Goal: Information Seeking & Learning: Learn about a topic

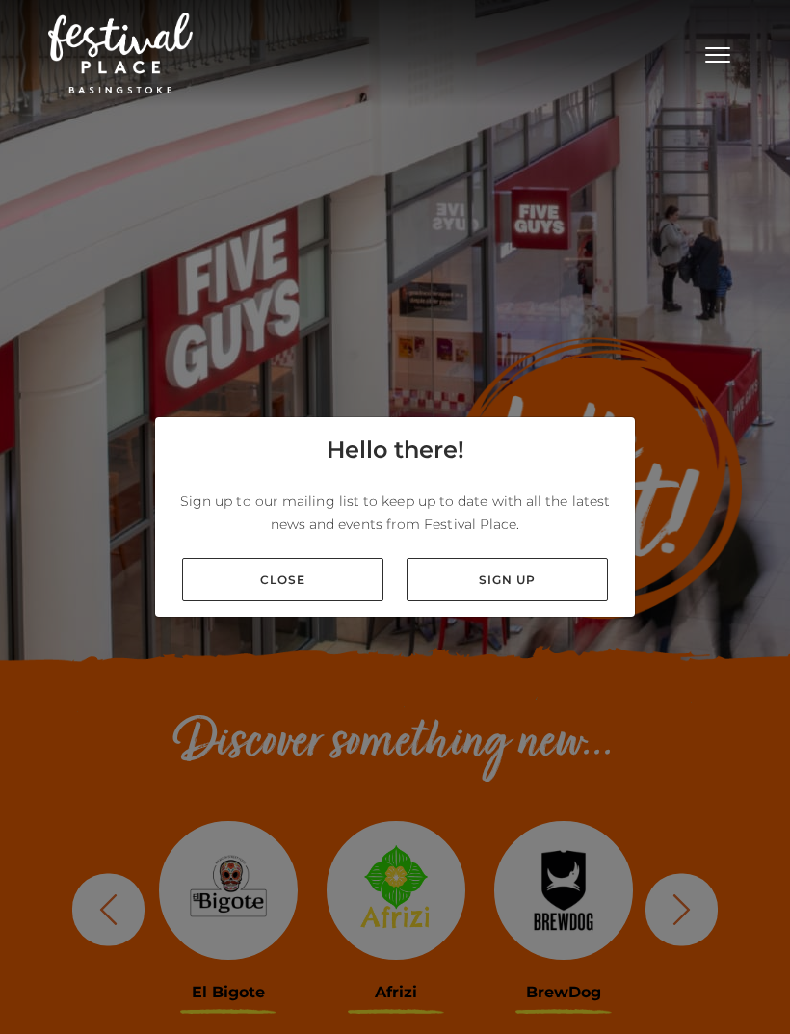
click at [315, 601] on link "Close" at bounding box center [282, 579] width 201 height 43
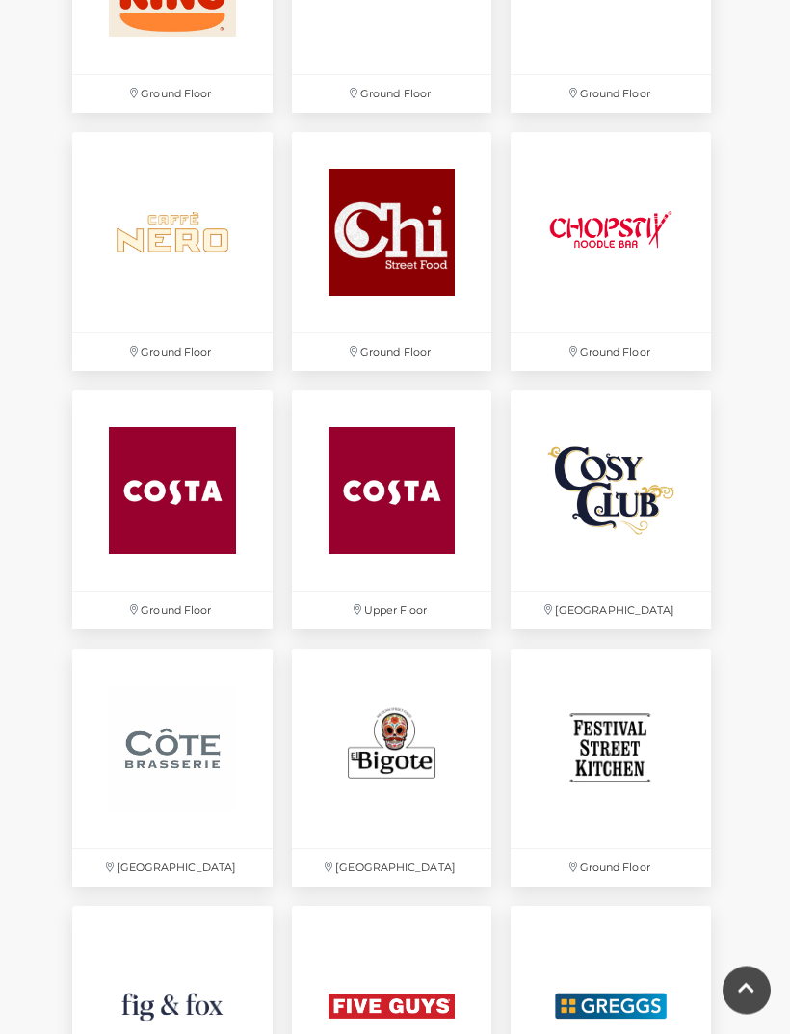
scroll to position [1967, 0]
click at [425, 746] on img at bounding box center [392, 748] width 200 height 200
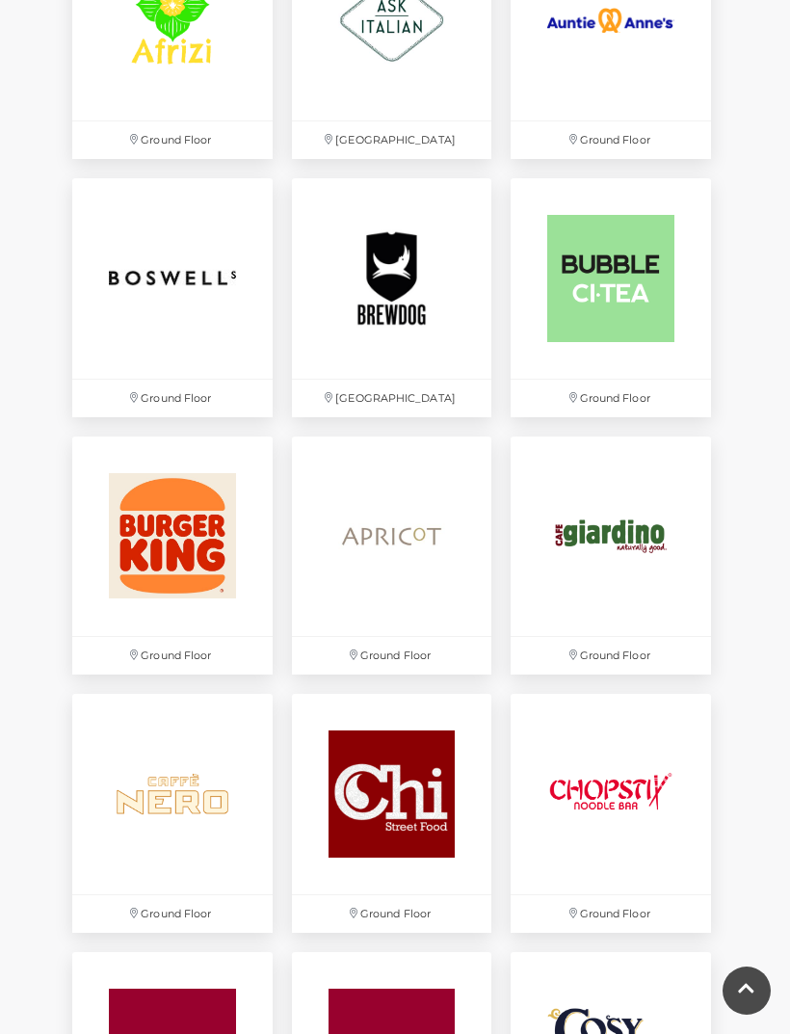
scroll to position [1401, 0]
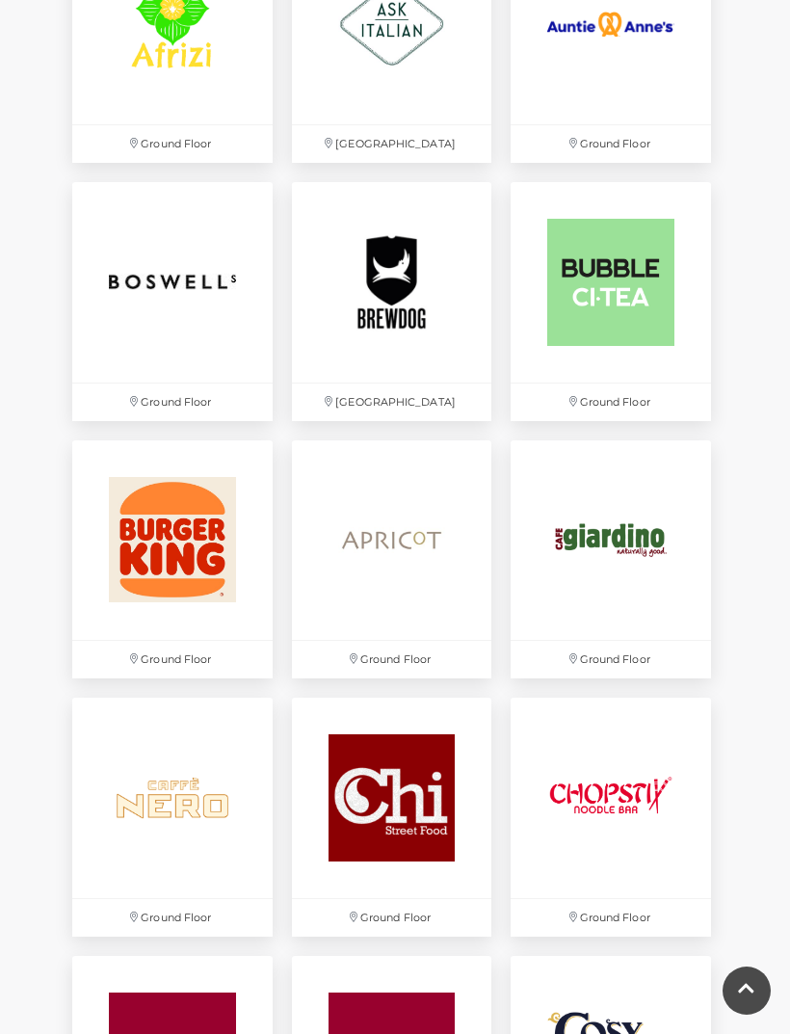
click at [412, 592] on img at bounding box center [392, 540] width 200 height 200
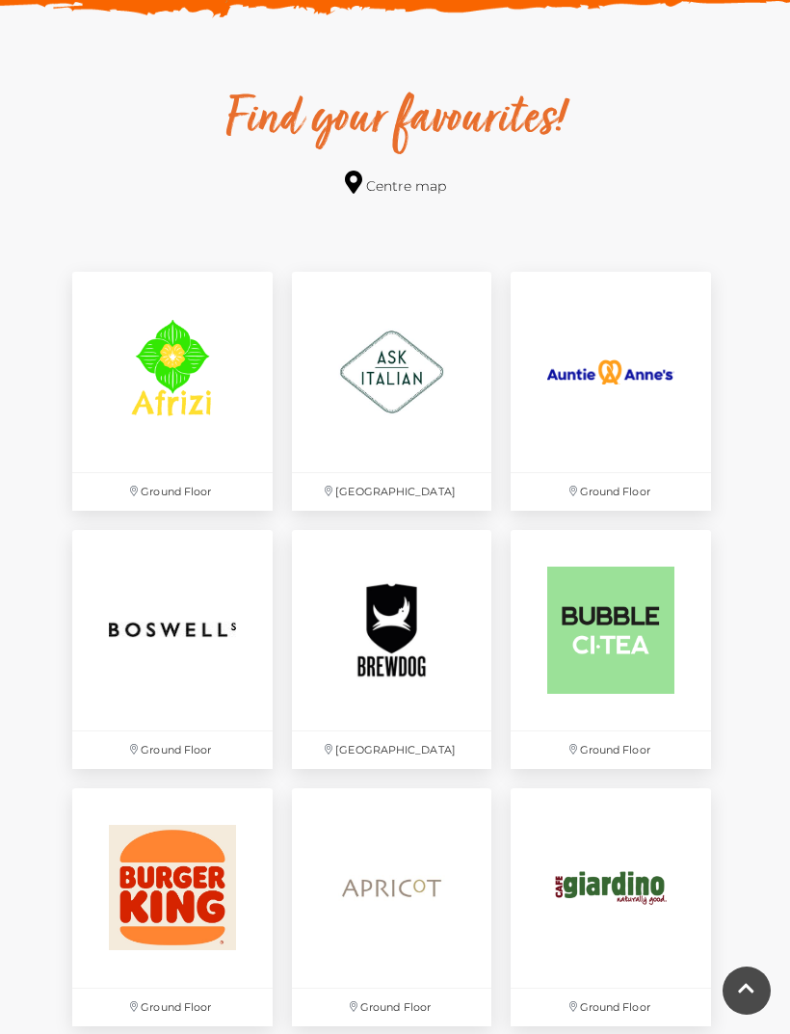
scroll to position [1047, 0]
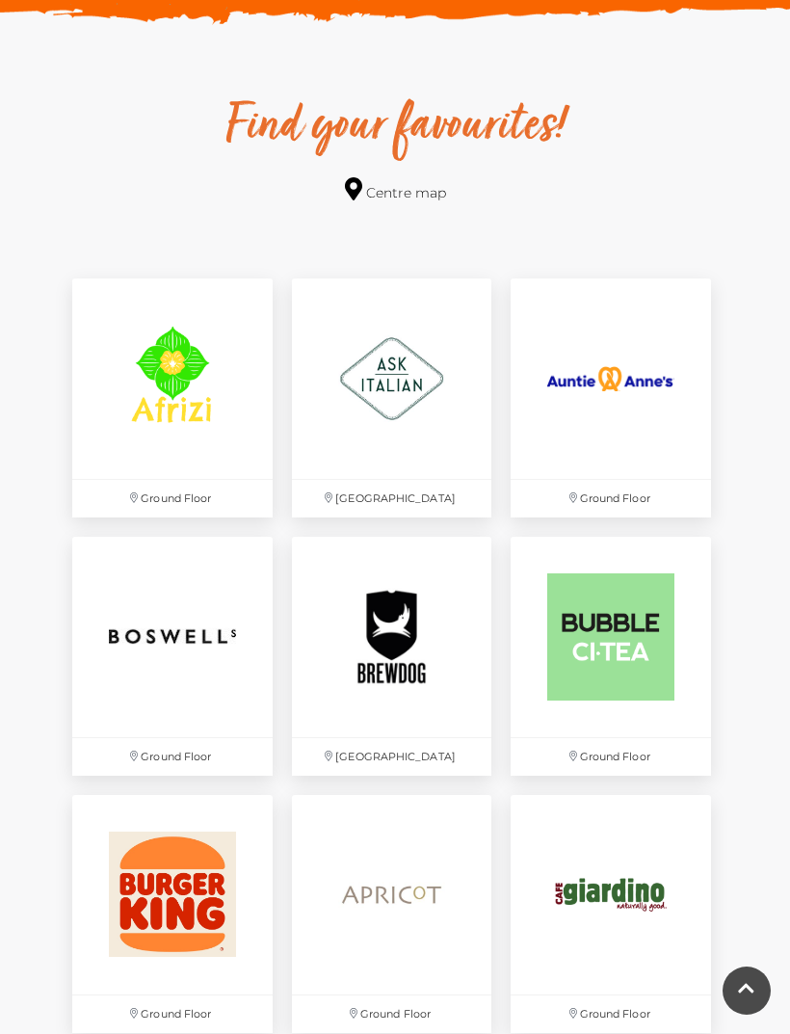
click at [229, 414] on img at bounding box center [172, 378] width 200 height 200
click at [422, 386] on img at bounding box center [392, 378] width 200 height 200
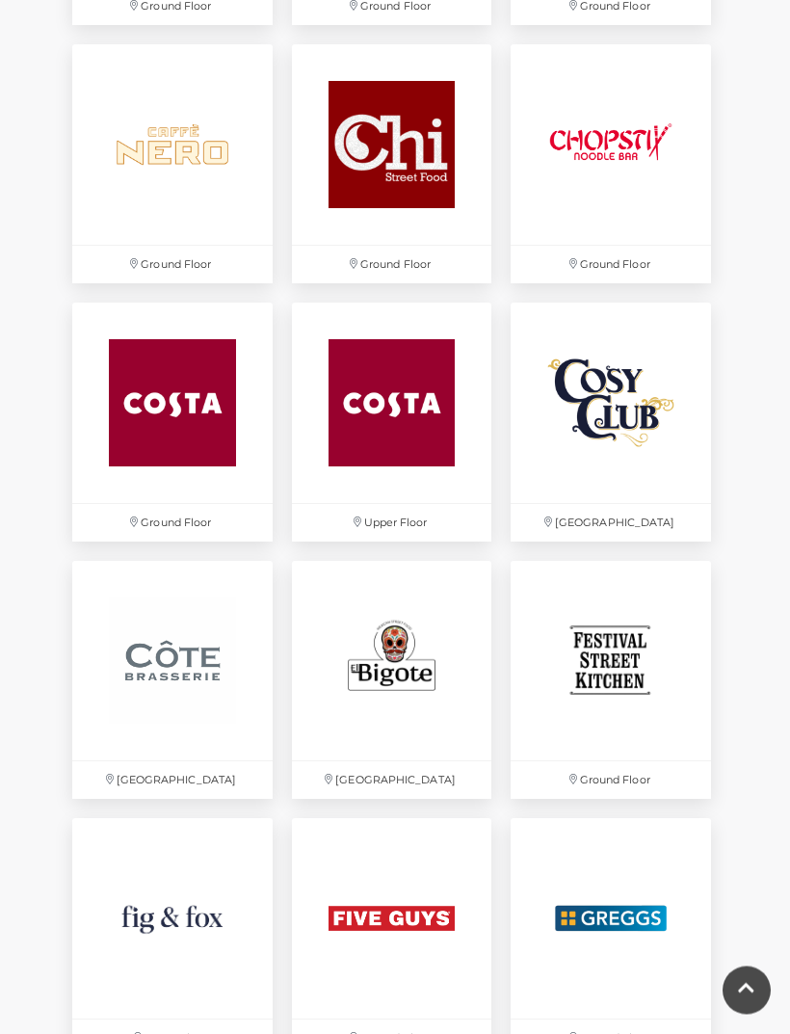
scroll to position [2052, 0]
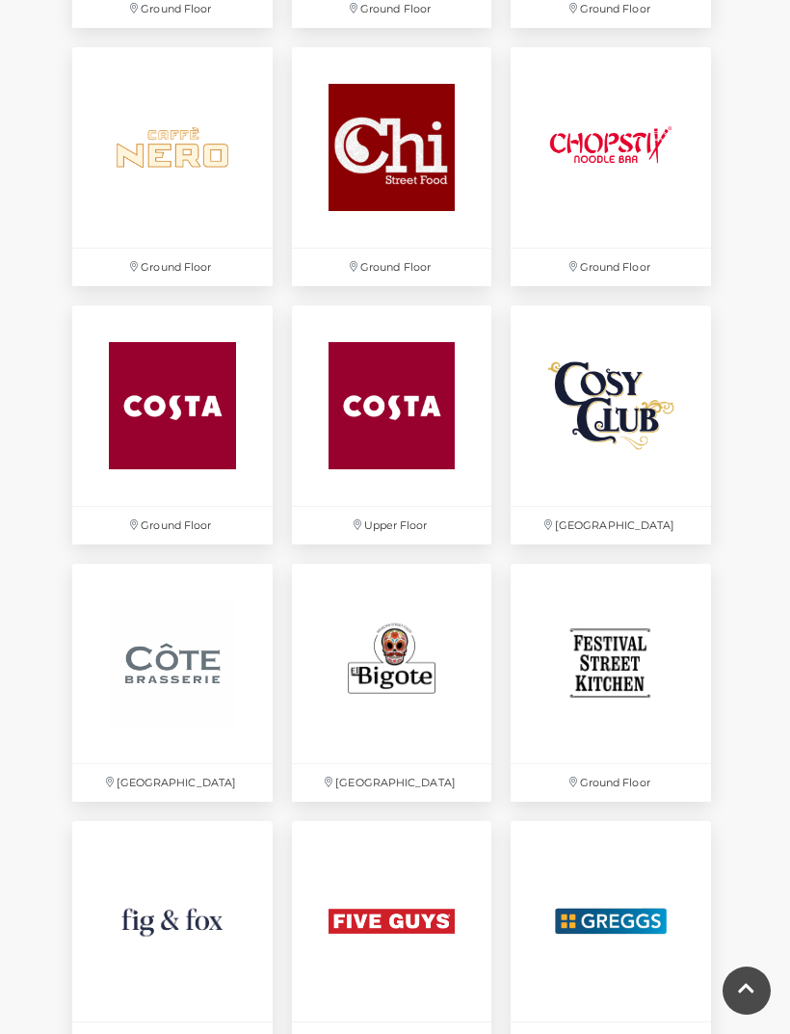
click at [627, 440] on img at bounding box center [611, 405] width 200 height 200
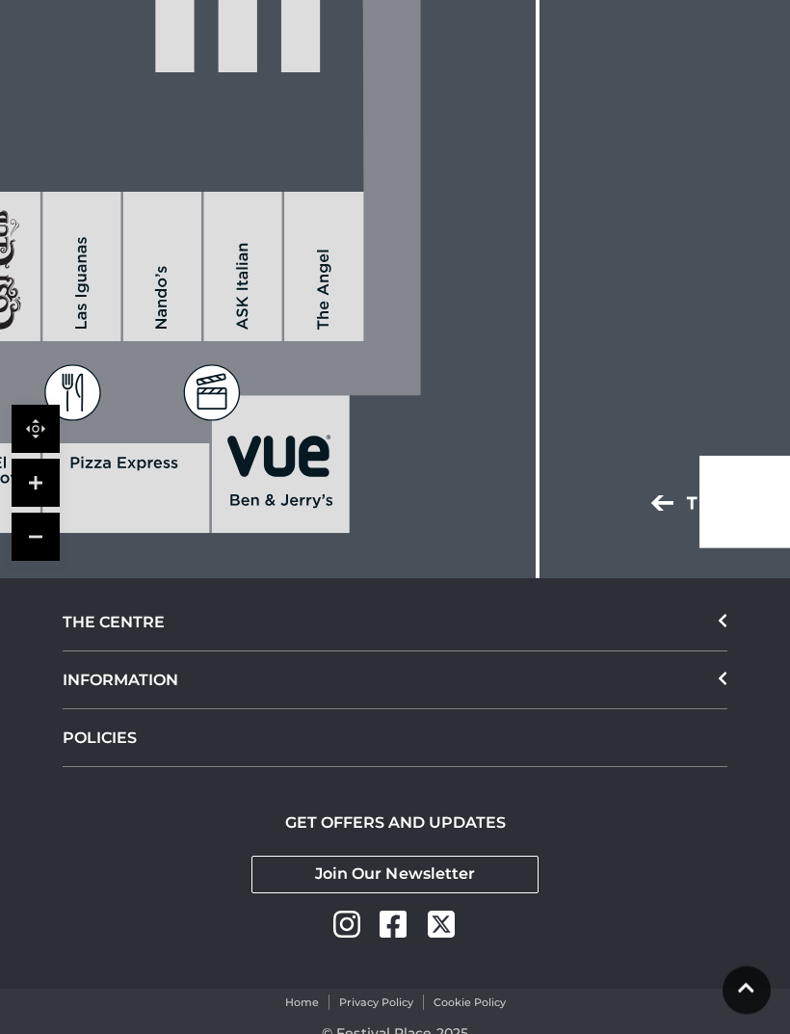
scroll to position [1713, 0]
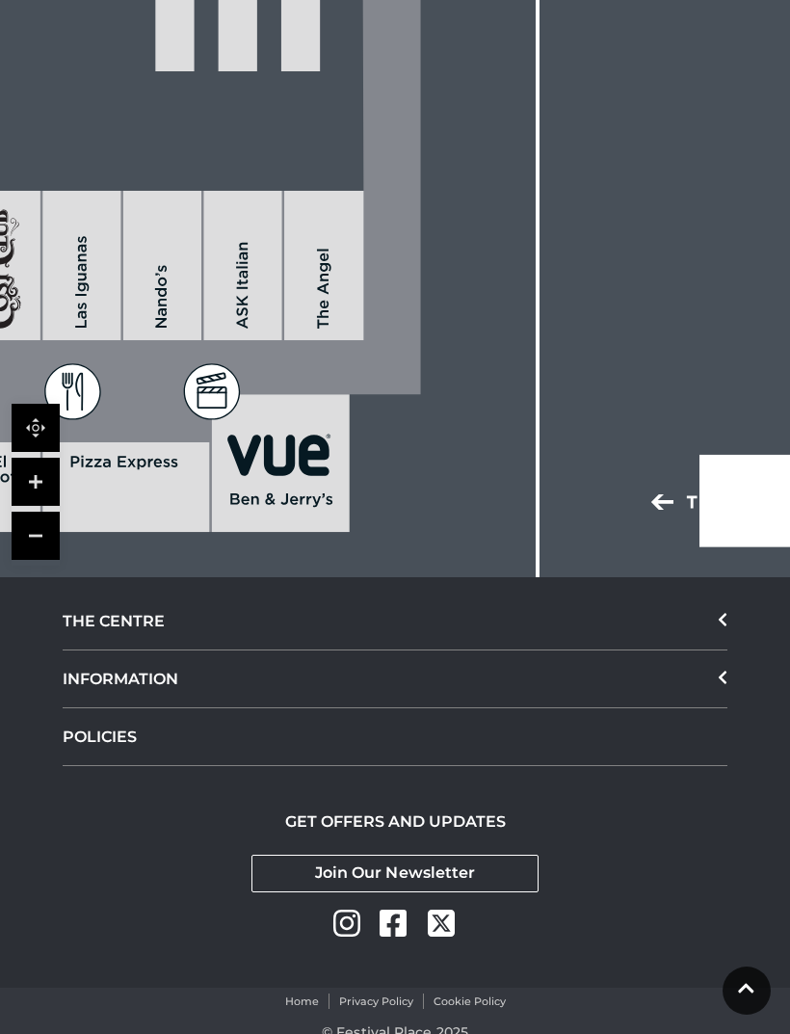
click at [726, 706] on div "INFORMATION" at bounding box center [395, 679] width 665 height 58
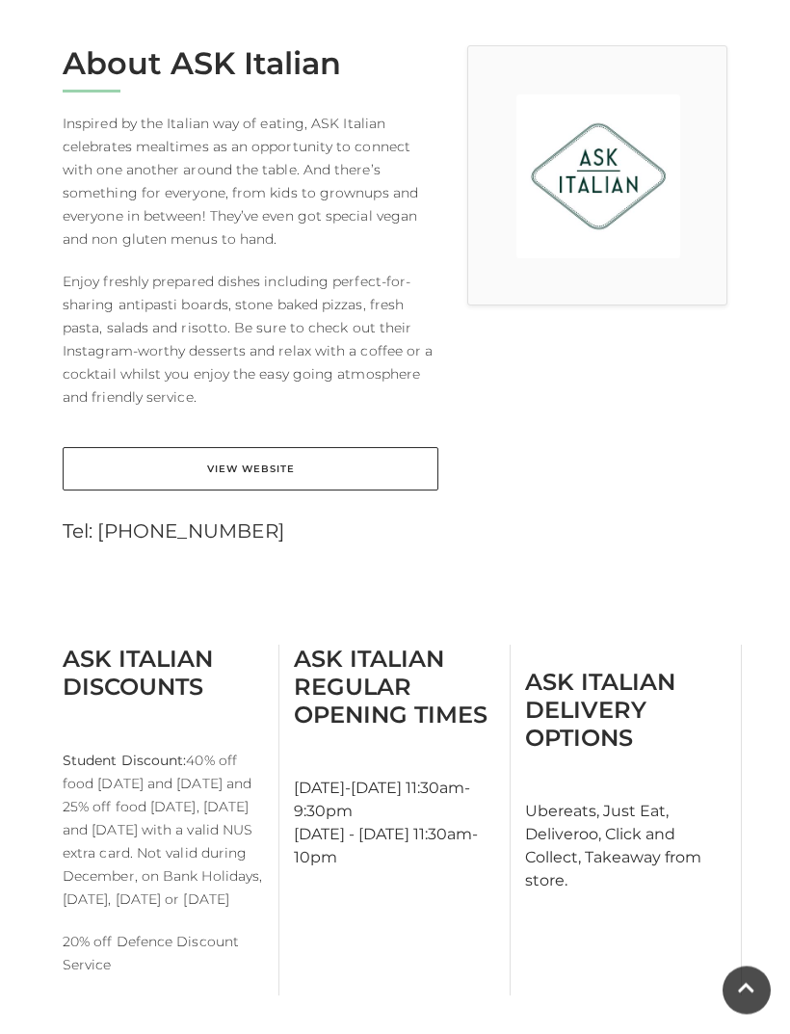
scroll to position [508, 0]
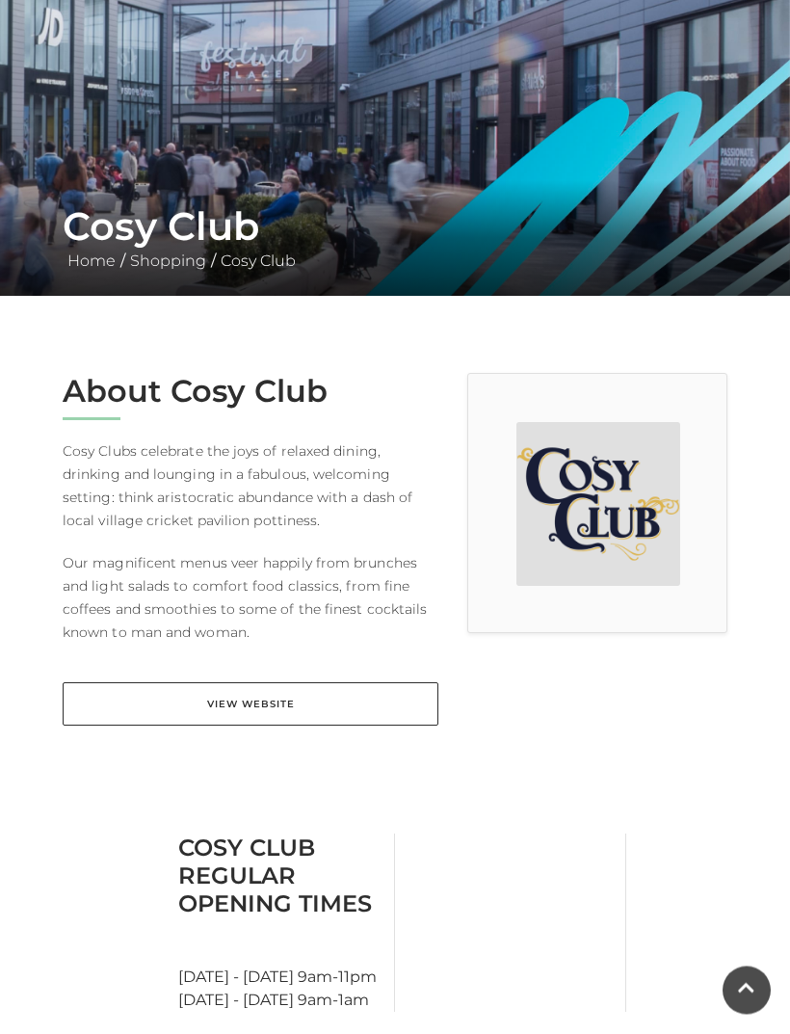
scroll to position [185, 0]
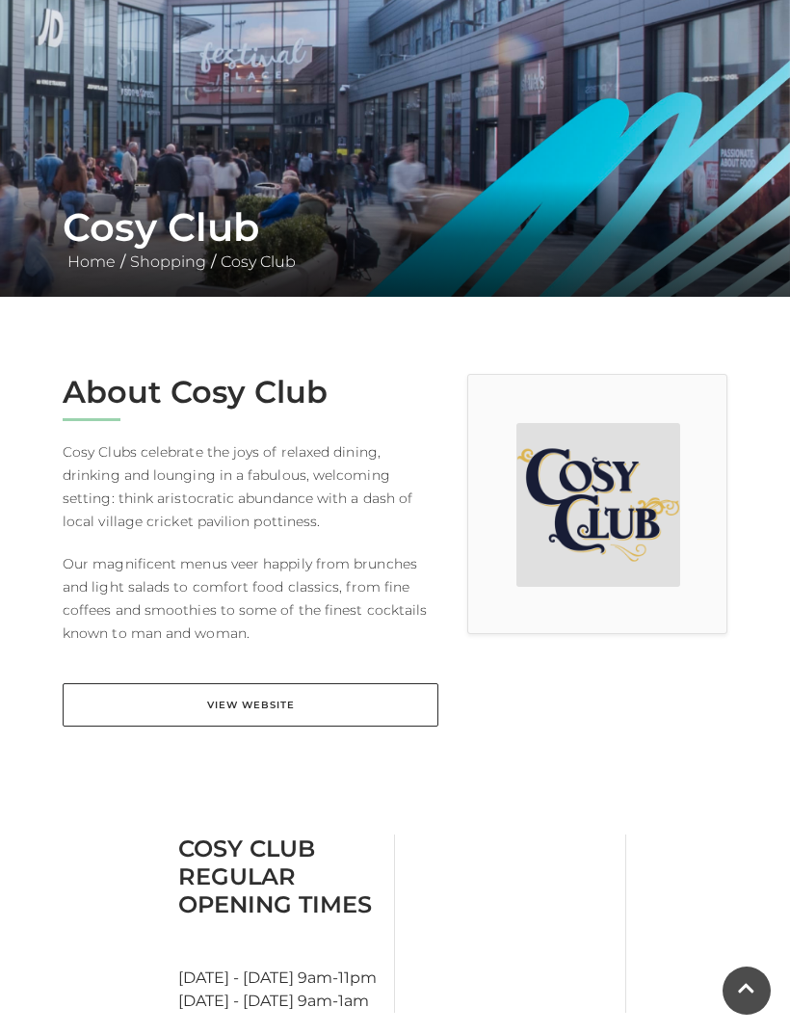
click at [315, 708] on link "View Website" at bounding box center [251, 704] width 376 height 43
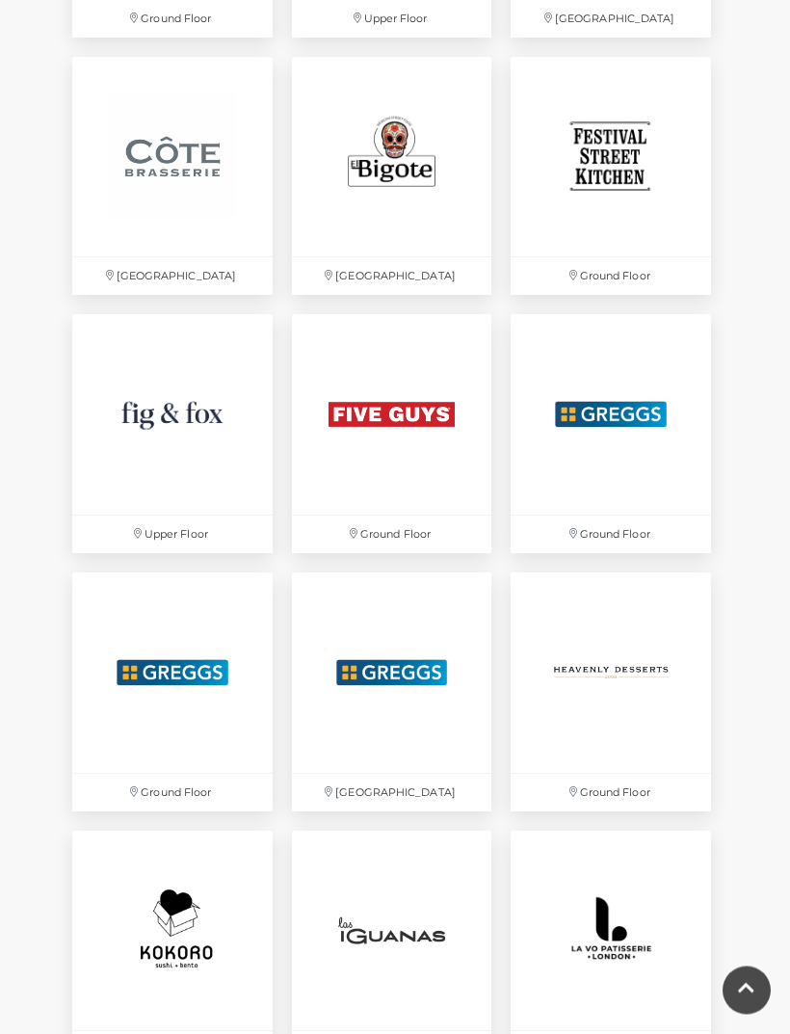
scroll to position [2558, 0]
click at [189, 484] on img at bounding box center [172, 414] width 200 height 200
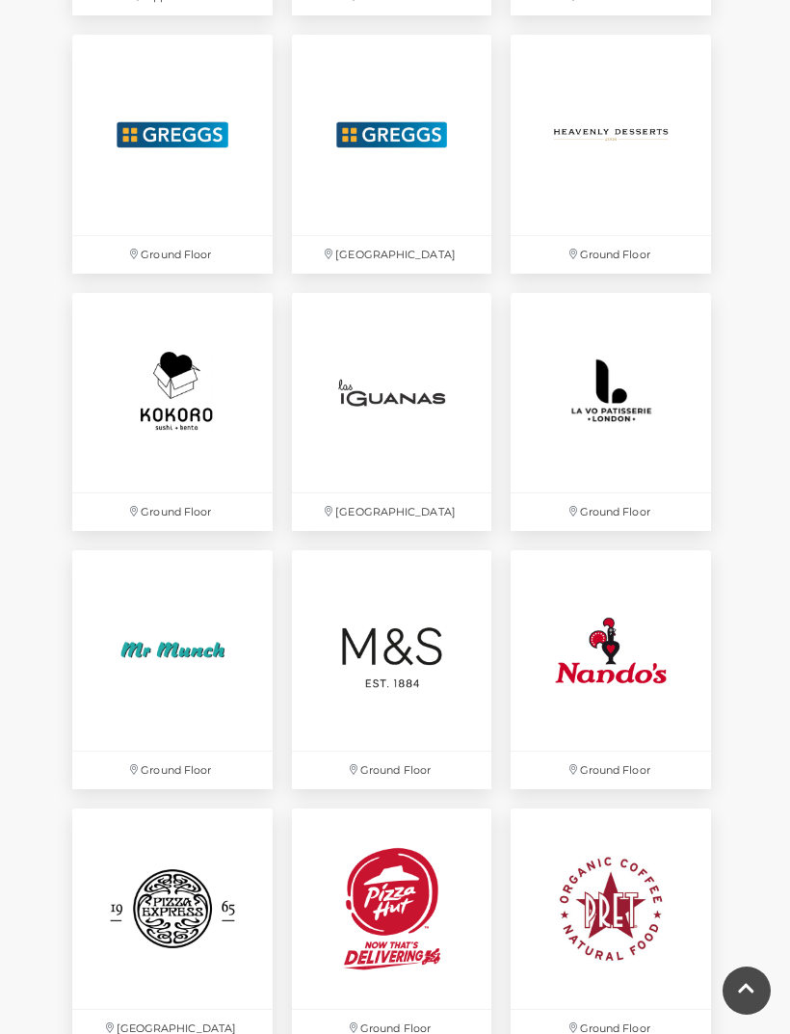
scroll to position [3111, 0]
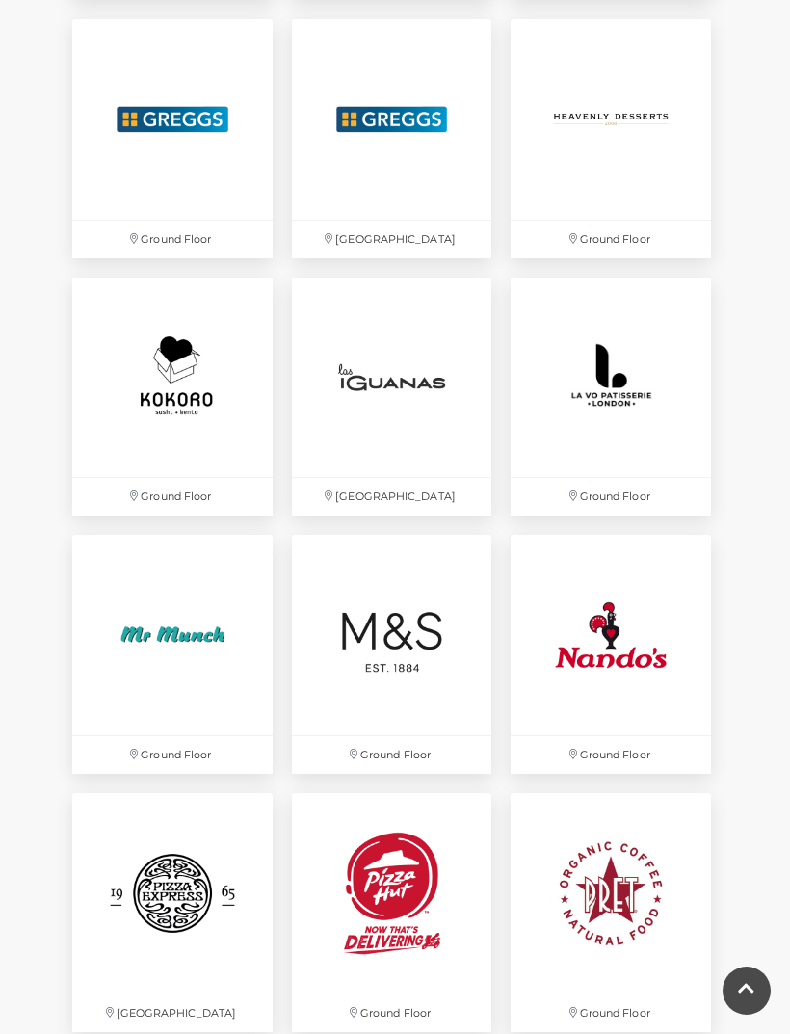
click at [633, 383] on img at bounding box center [611, 377] width 200 height 200
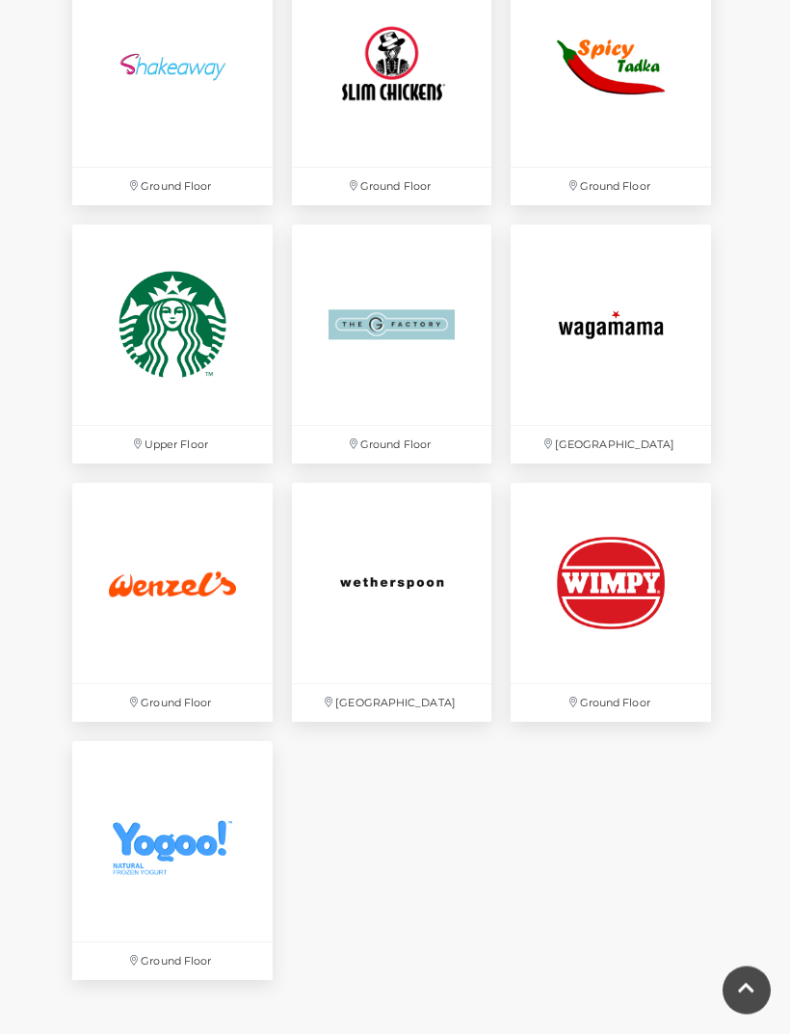
scroll to position [4195, 0]
click at [201, 626] on img at bounding box center [172, 583] width 200 height 200
